Goal: Participate in discussion

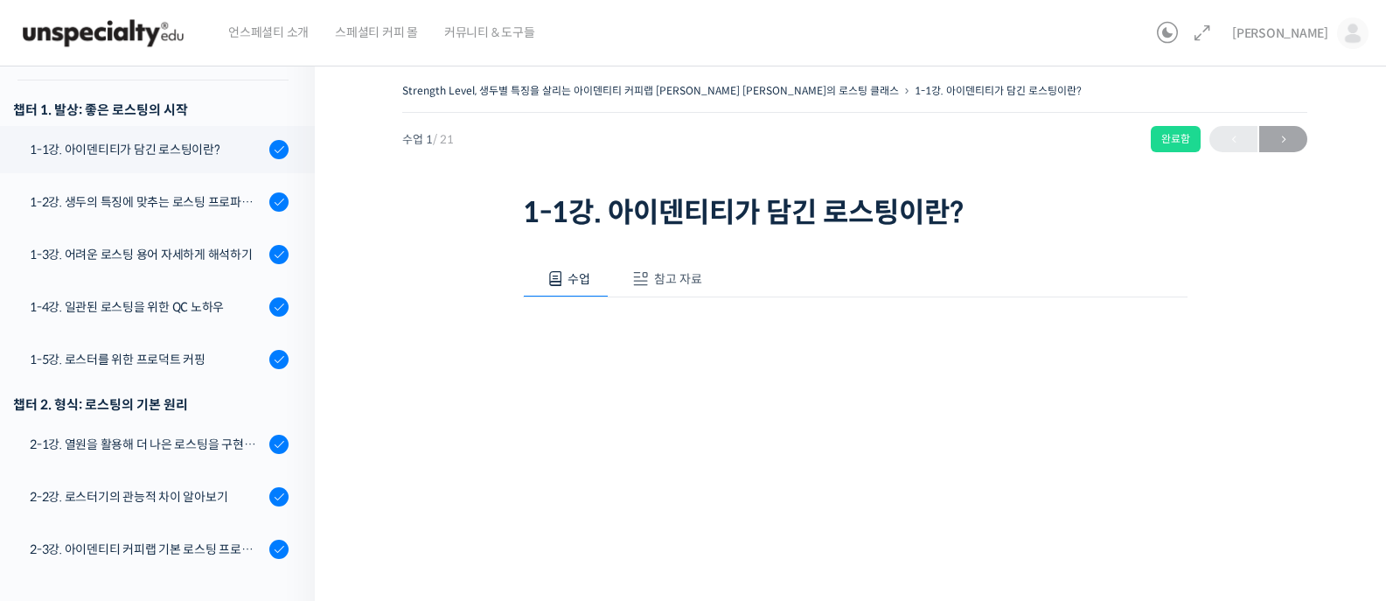
click at [1303, 40] on div "최원 최원 @cwshow21689924643 내가 등록한 강의 나의 자격증 수강생 그룹 내가 참여한 게시글 내 계정 로그아웃" at bounding box center [1296, 33] width 143 height 66
click at [1322, 40] on span "[PERSON_NAME]" at bounding box center [1280, 33] width 96 height 16
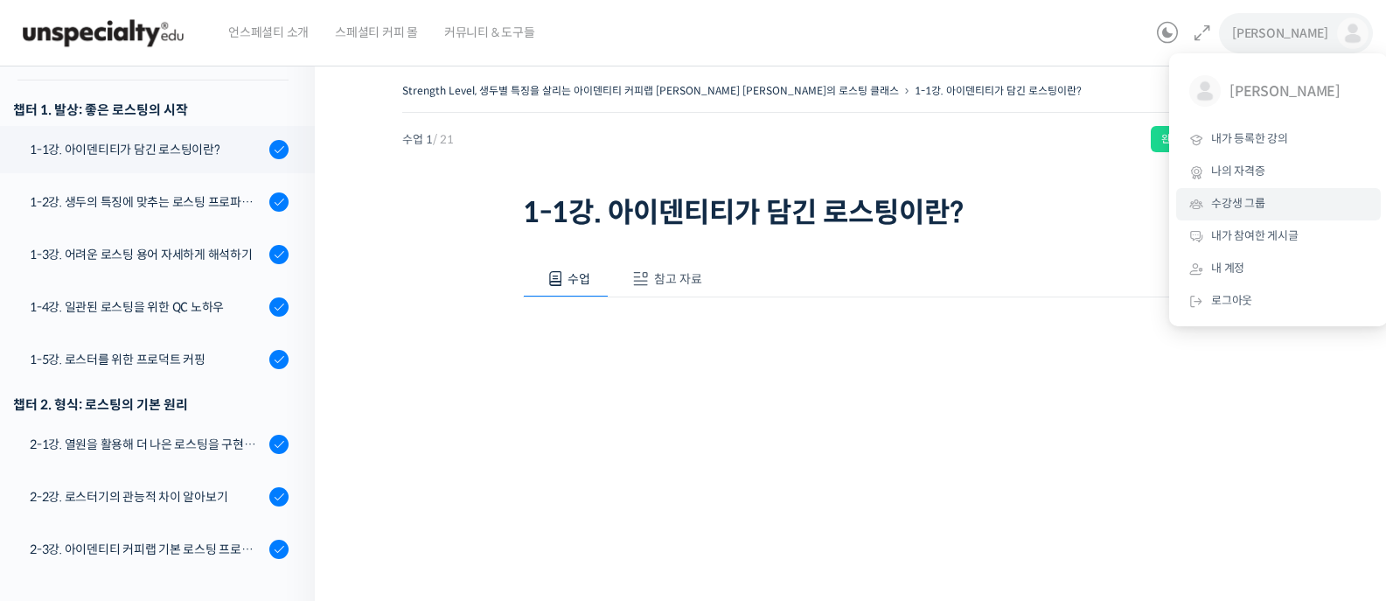
click at [1242, 211] on span "수강생 그룹" at bounding box center [1238, 203] width 54 height 15
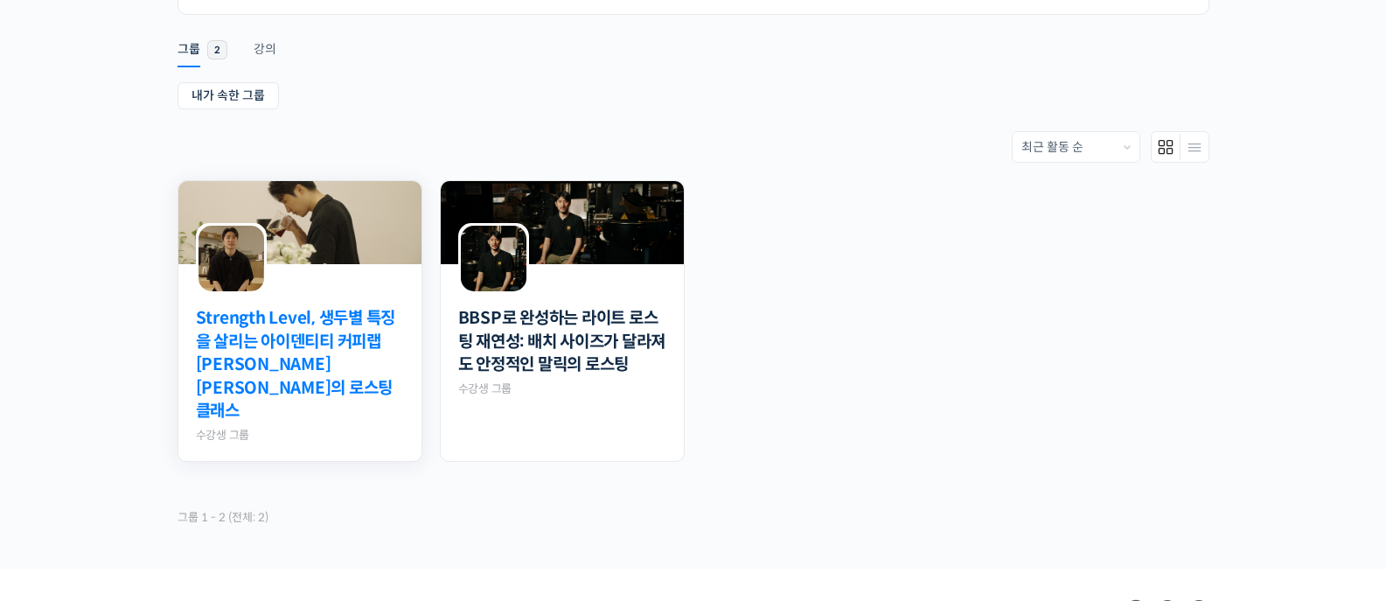
scroll to position [270, 0]
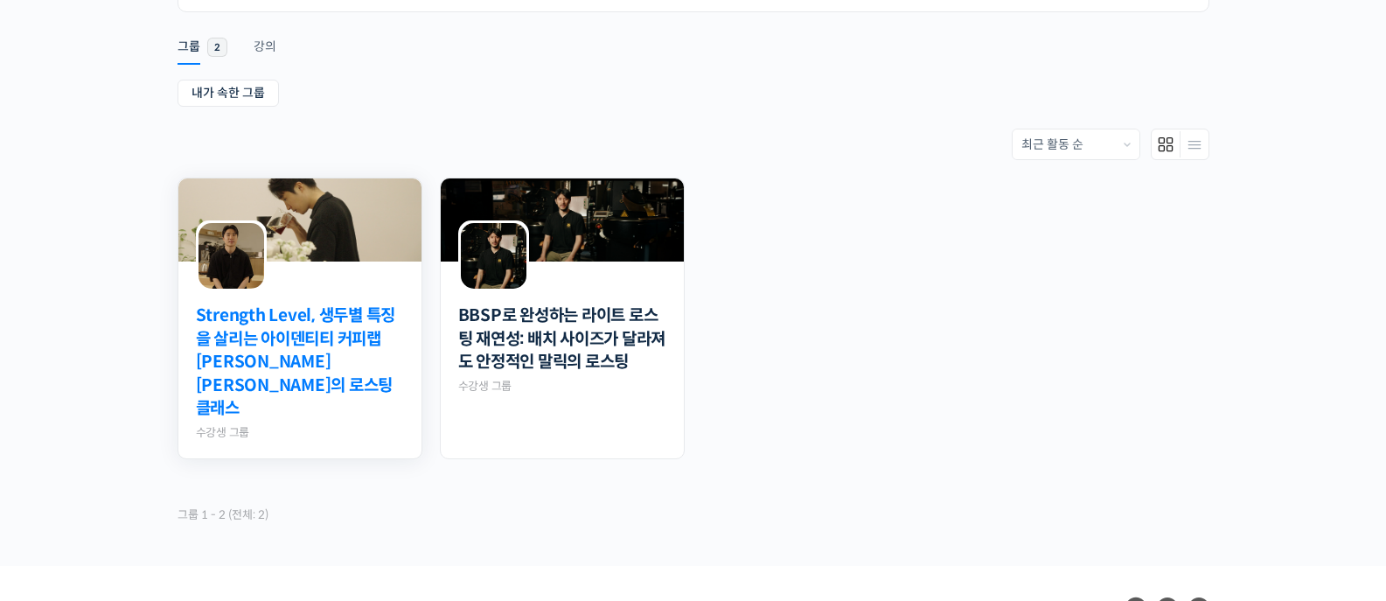
click at [337, 343] on link "Strength Level, 생두별 특징을 살리는 아이덴티티 커피랩 [PERSON_NAME] [PERSON_NAME]의 로스팅 클래스" at bounding box center [300, 362] width 208 height 116
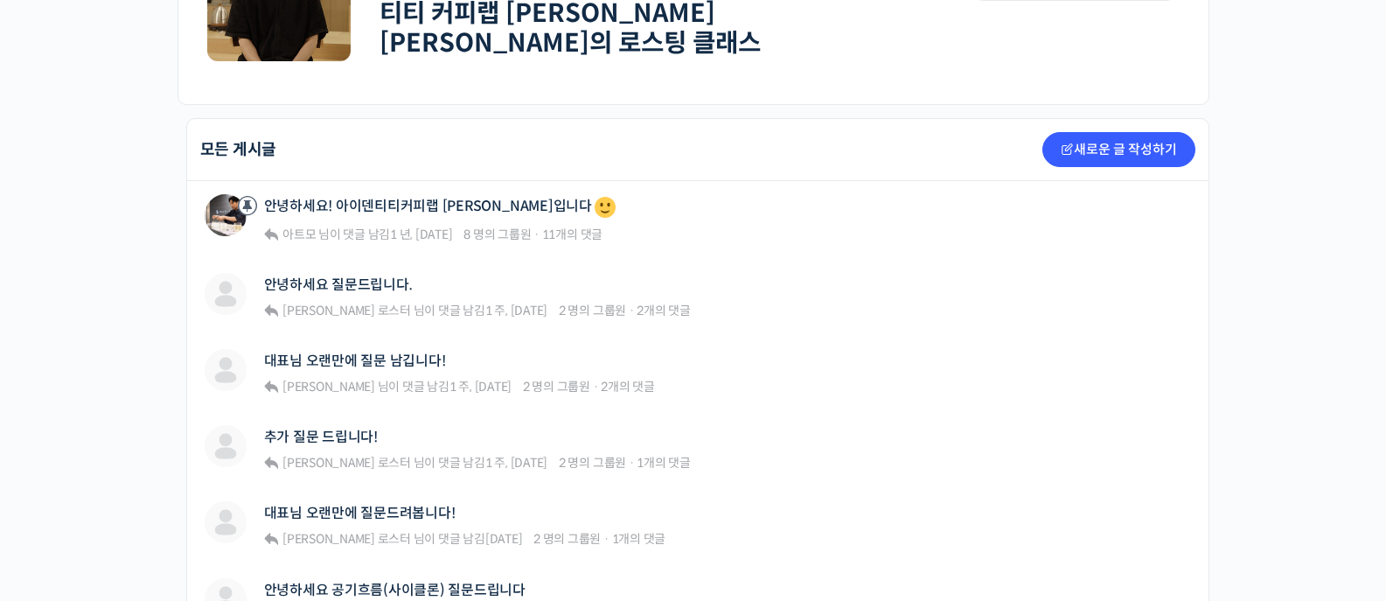
scroll to position [339, 0]
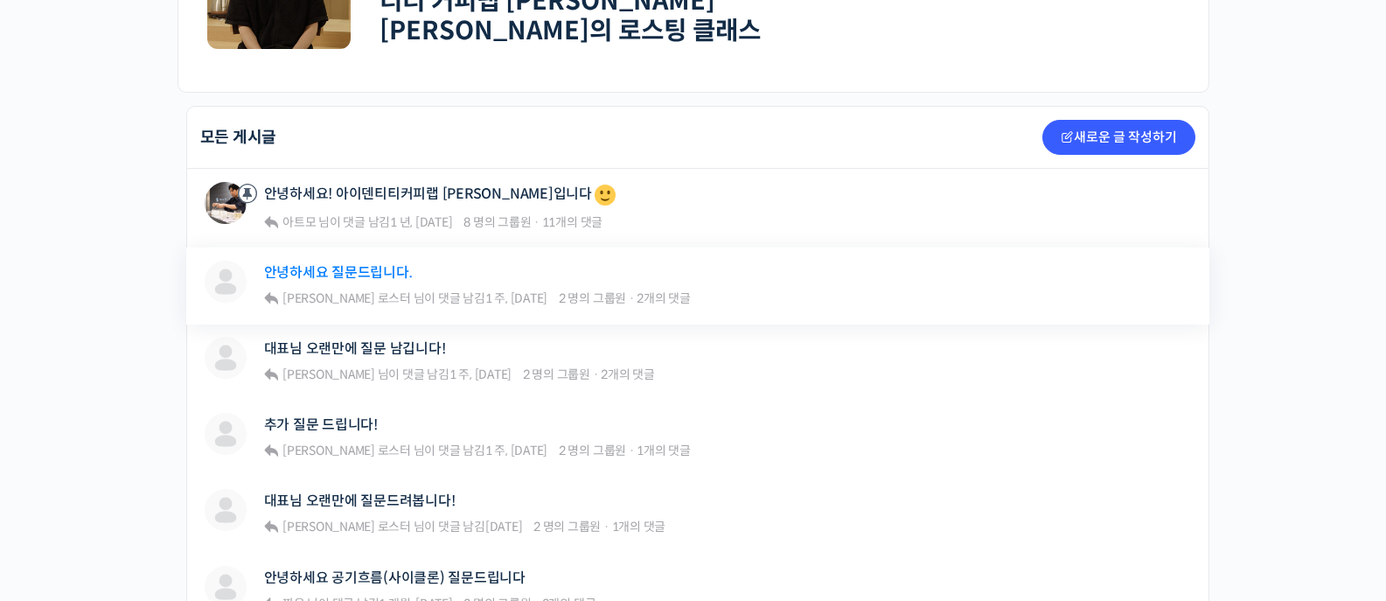
click at [367, 264] on link "안녕하세요 질문드립니다." at bounding box center [338, 272] width 149 height 17
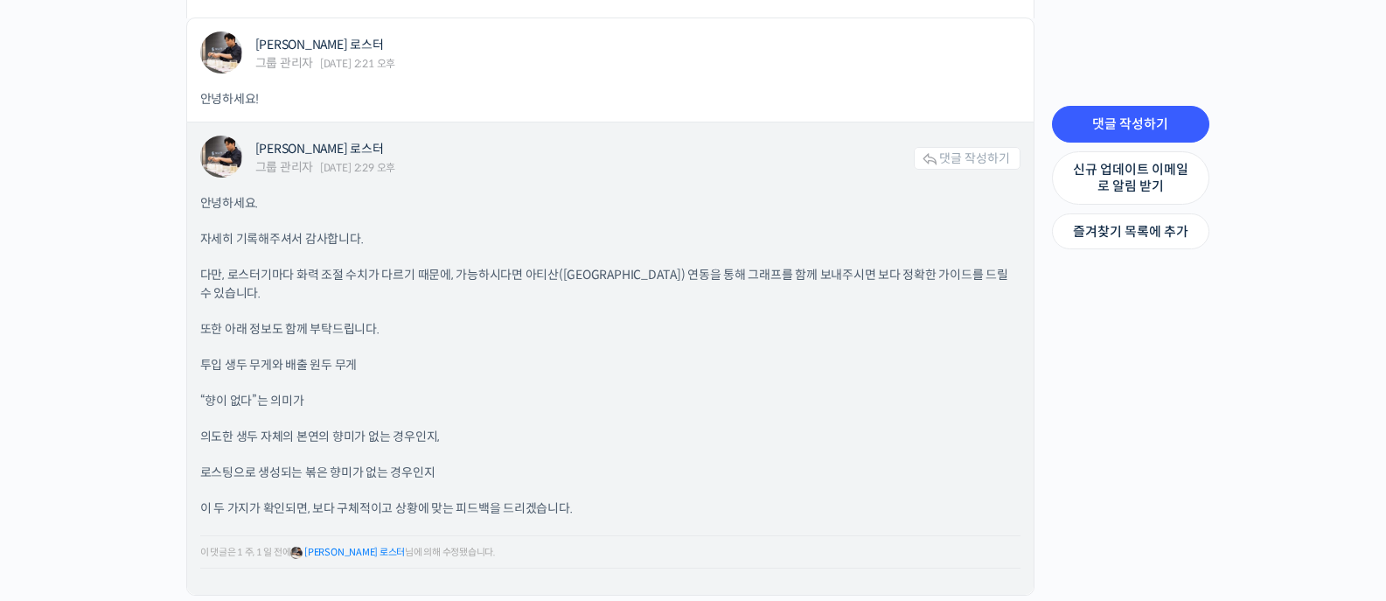
scroll to position [2222, 0]
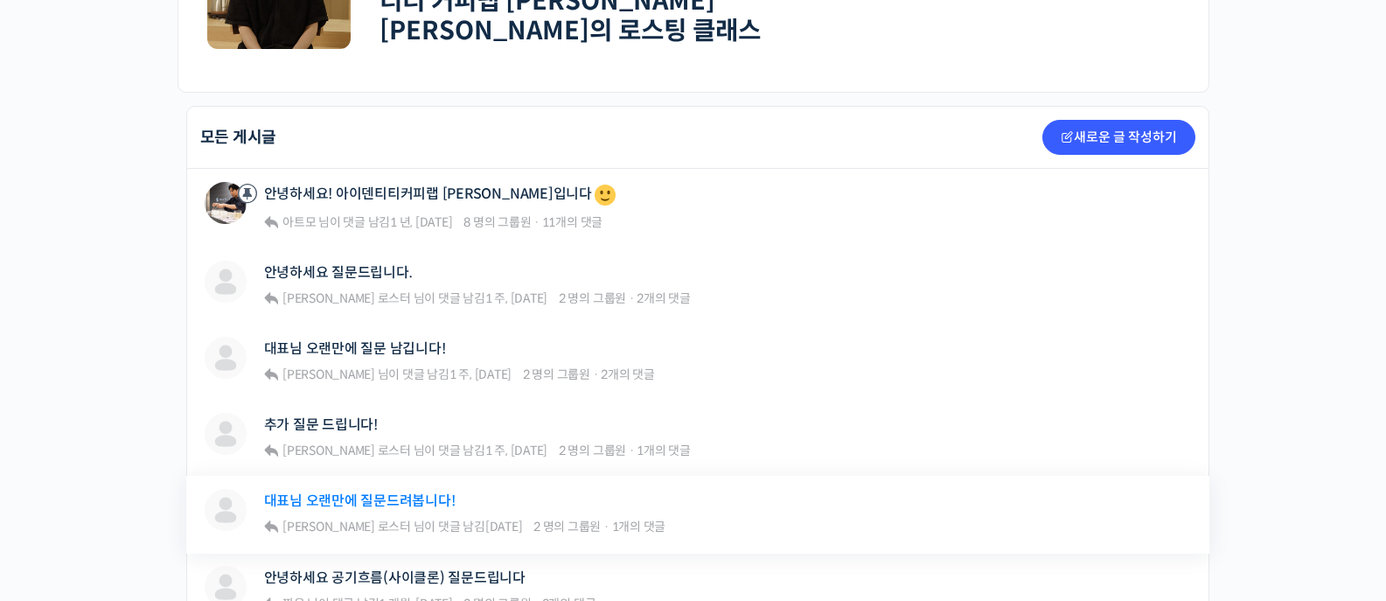
click at [356, 492] on link "대표님 오랜만에 질문드려봅니다!" at bounding box center [359, 500] width 191 height 17
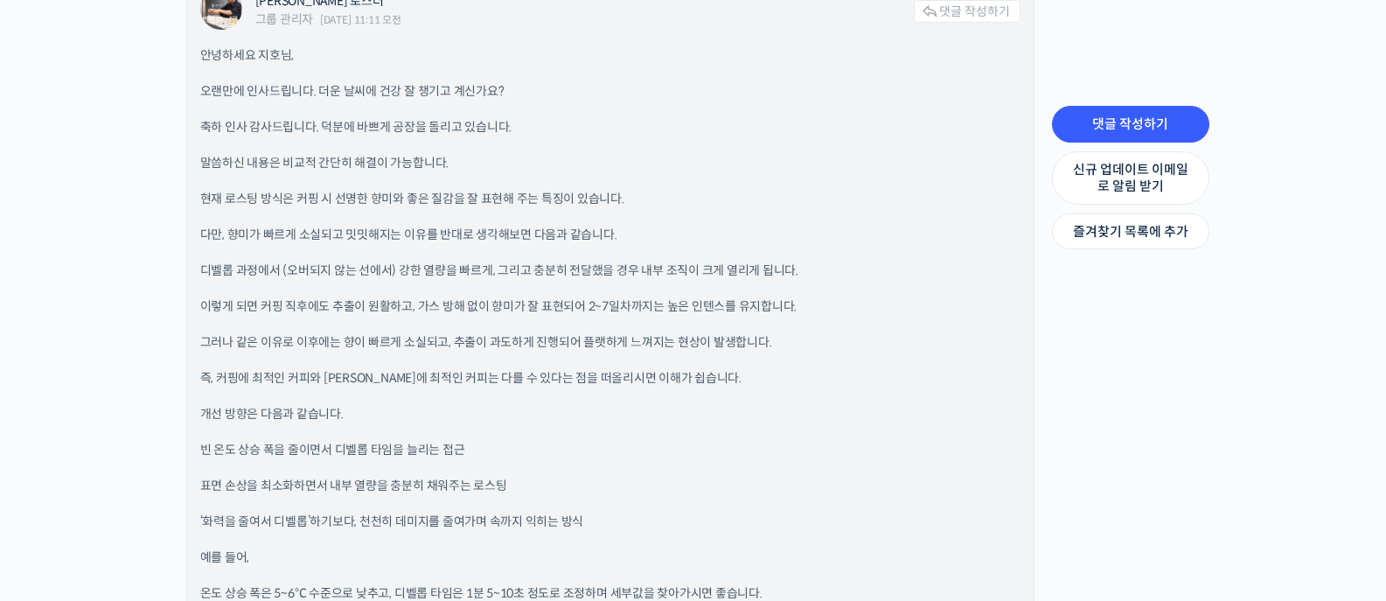
scroll to position [1458, 0]
